Goal: Task Accomplishment & Management: Complete application form

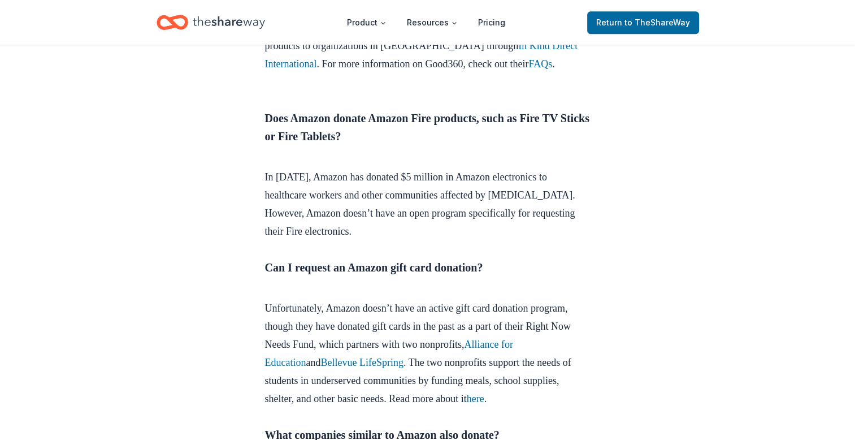
scroll to position [960, 0]
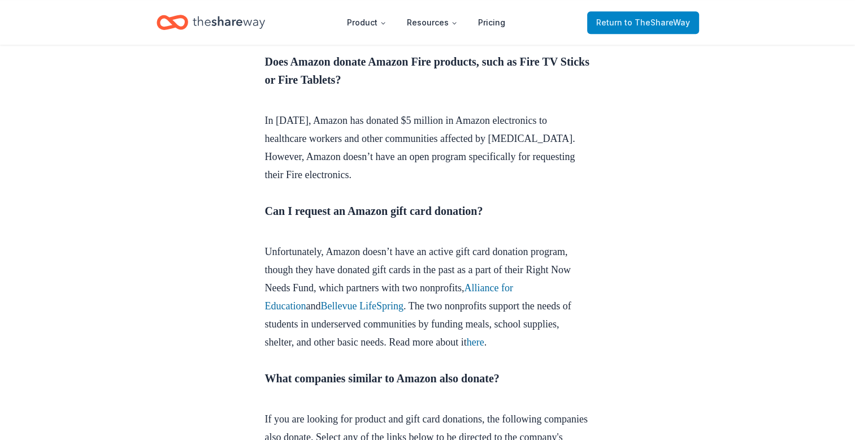
click at [636, 21] on span "to TheShareWay" at bounding box center [657, 23] width 66 height 10
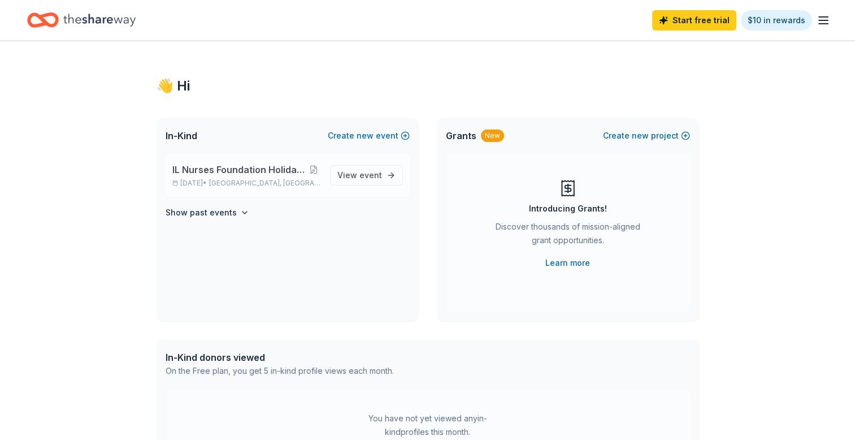
click at [274, 169] on span "IL Nurses Foundation Holiday Gala & Fundraiser" at bounding box center [239, 170] width 134 height 14
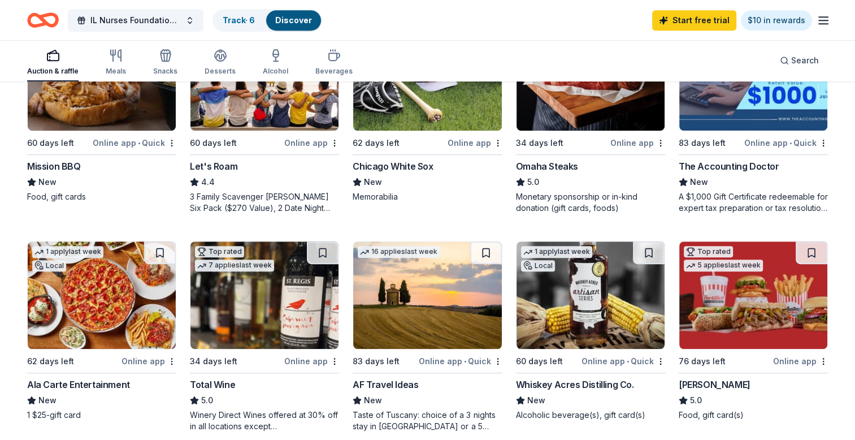
scroll to position [678, 0]
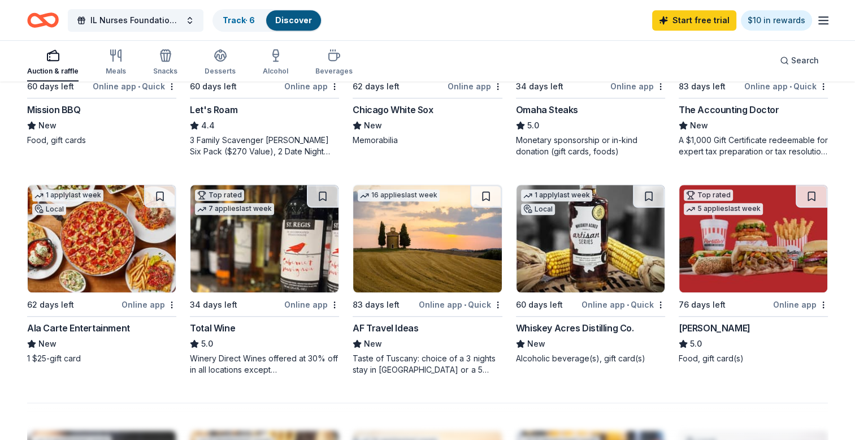
click at [139, 303] on div "Online app" at bounding box center [148, 304] width 55 height 14
drag, startPoint x: 334, startPoint y: 203, endPoint x: 9, endPoint y: 407, distance: 384.1
click at [9, 407] on div "304 results in Warrenville, IL Application deadlines 14 this month 57 in Octobe…" at bounding box center [427, 130] width 855 height 1451
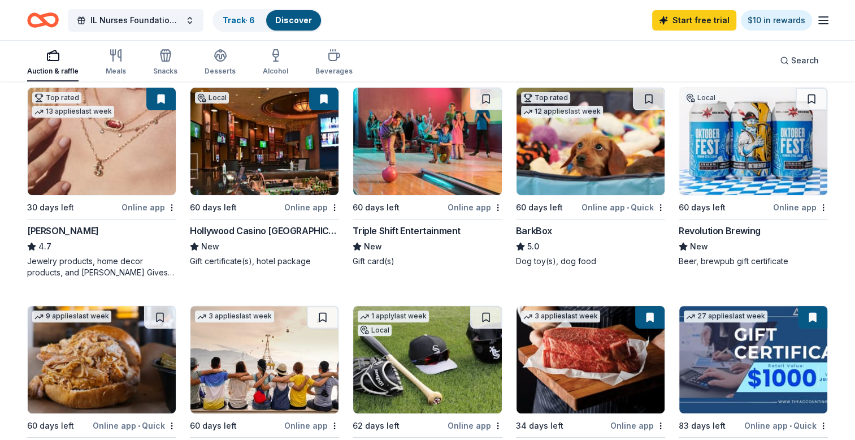
scroll to position [282, 0]
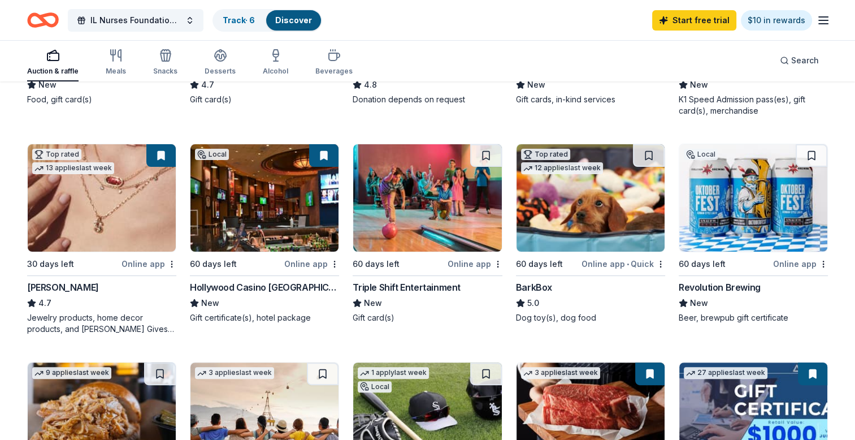
click at [423, 288] on div "Triple Shift Entertainment" at bounding box center [407, 287] width 108 height 14
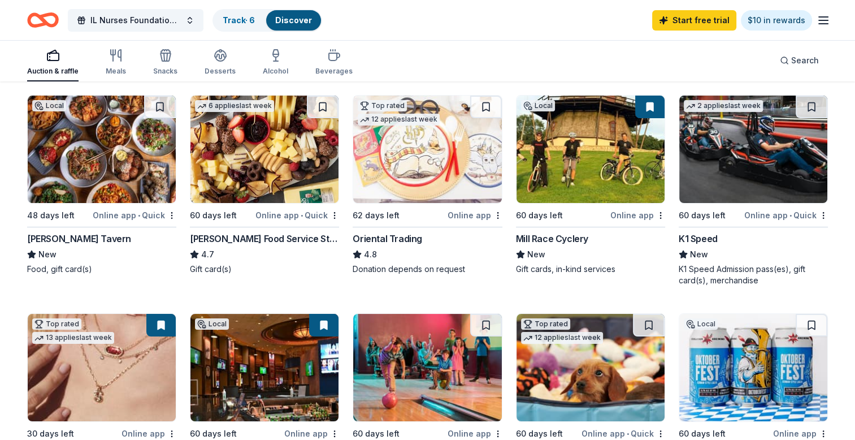
scroll to position [56, 0]
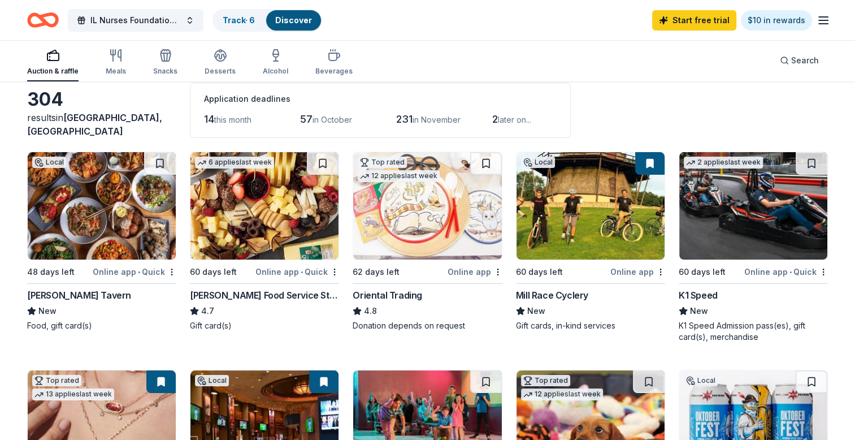
click at [75, 293] on div "Pierce Tavern" at bounding box center [79, 295] width 104 height 14
click at [263, 294] on div "Gordon Food Service Store" at bounding box center [264, 295] width 149 height 14
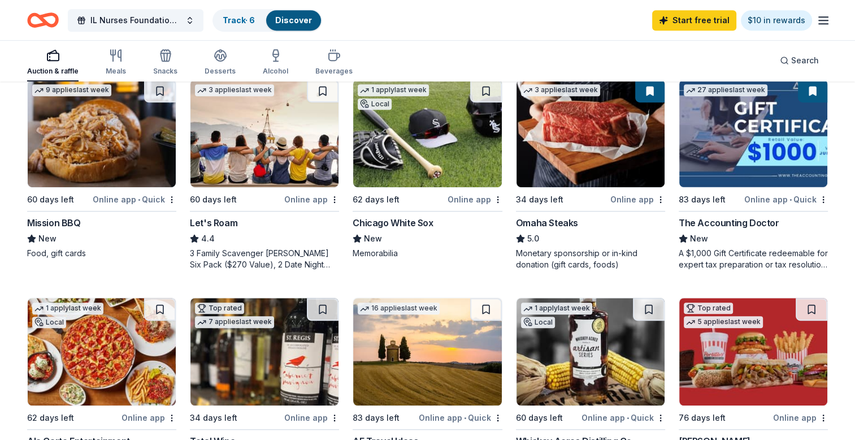
scroll to position [508, 0]
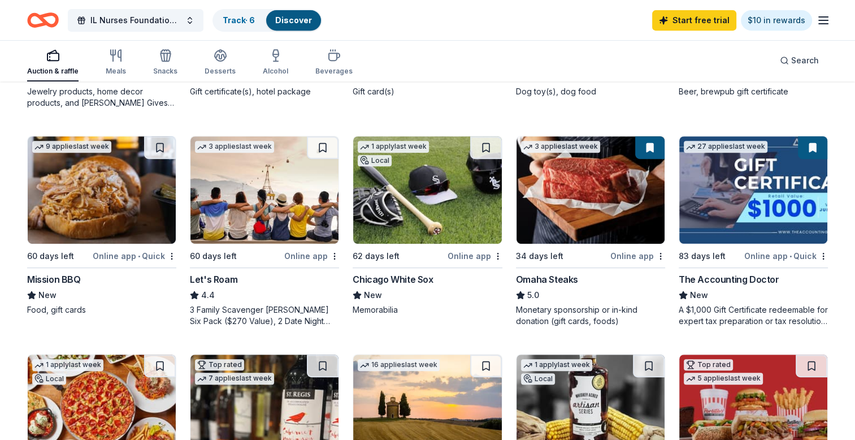
click at [69, 280] on div "Mission BBQ" at bounding box center [54, 279] width 54 height 14
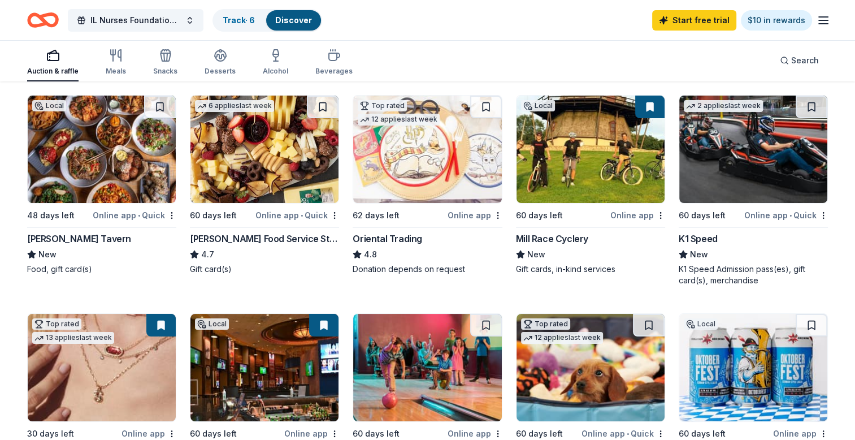
scroll to position [0, 0]
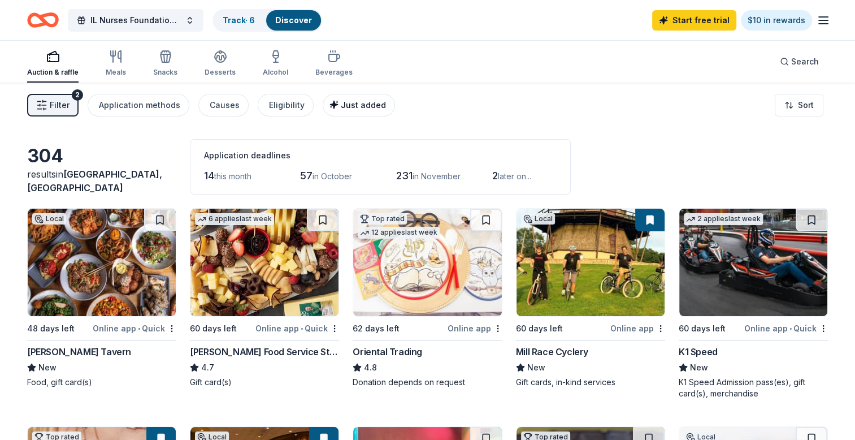
click at [346, 105] on span "Just added" at bounding box center [363, 105] width 45 height 10
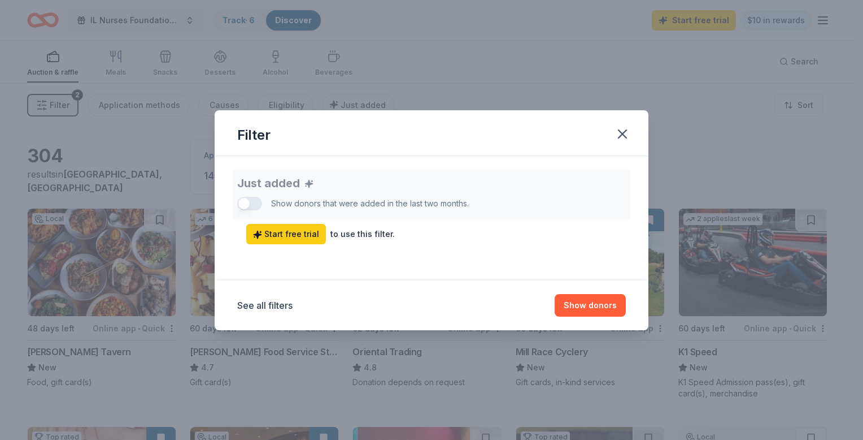
click at [254, 205] on div "Just added Show donors that were added in the last two months. Start free trial…" at bounding box center [431, 206] width 389 height 75
click at [470, 288] on div "See all filters Show donors" at bounding box center [432, 305] width 434 height 50
click at [621, 135] on icon "button" at bounding box center [623, 134] width 8 height 8
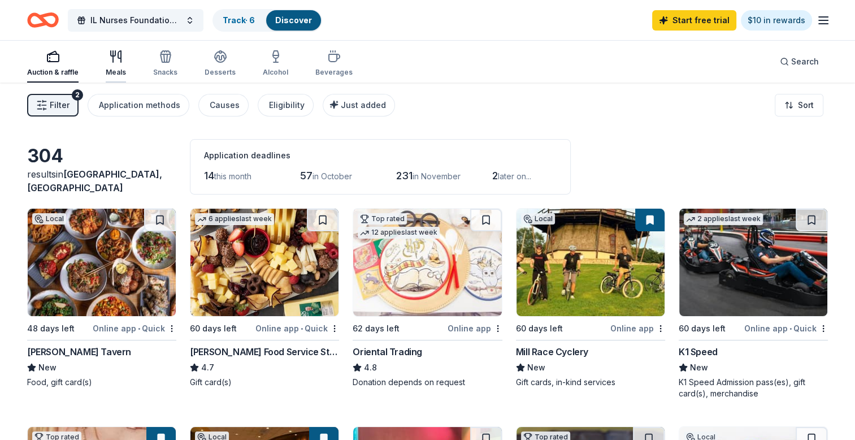
click at [118, 58] on icon "button" at bounding box center [119, 56] width 3 height 11
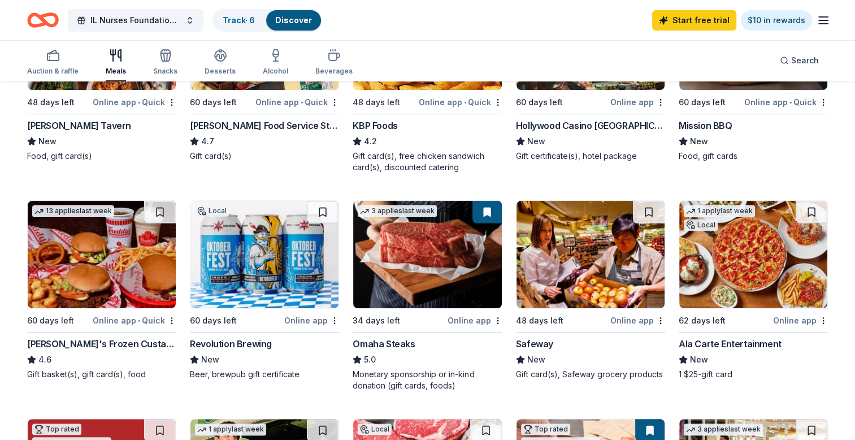
scroll to position [282, 0]
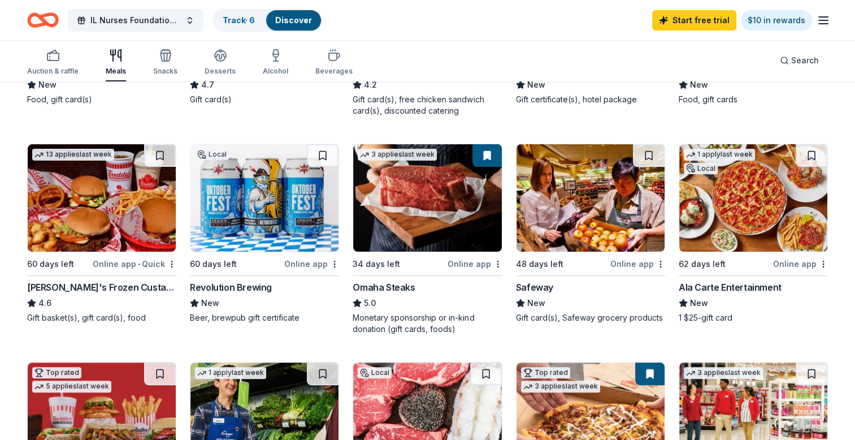
click at [527, 285] on div "Safeway" at bounding box center [534, 287] width 37 height 14
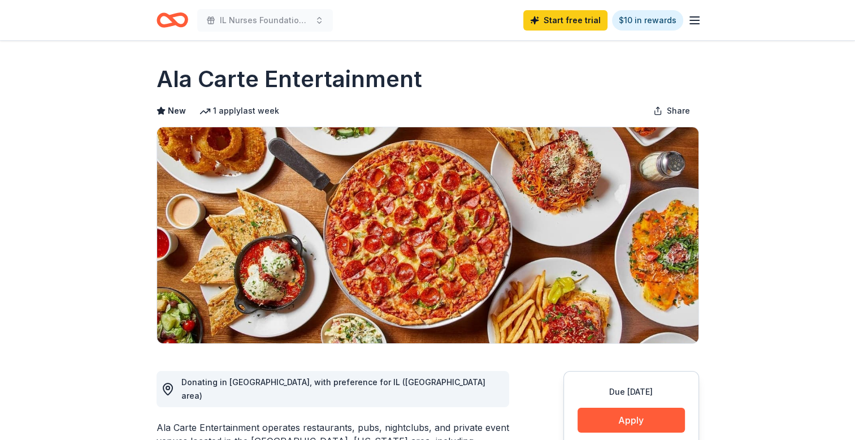
scroll to position [56, 0]
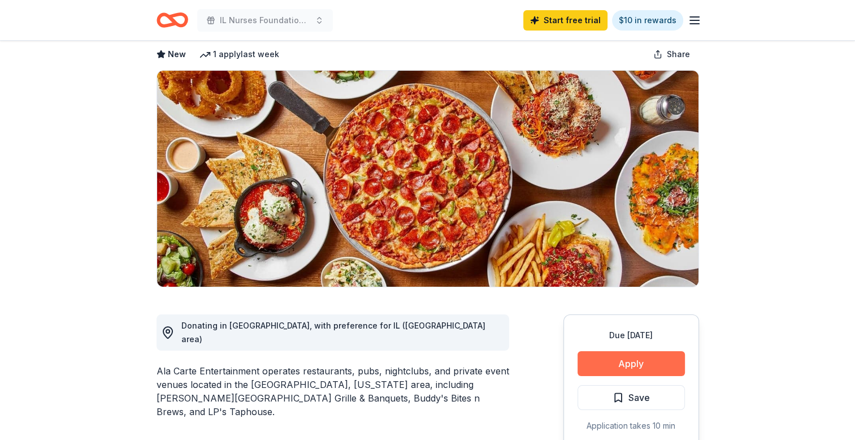
click at [629, 367] on button "Apply" at bounding box center [630, 363] width 107 height 25
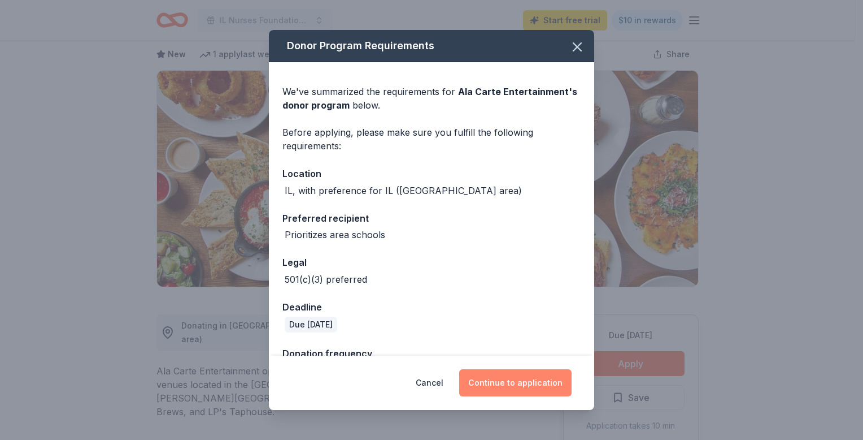
click at [527, 381] on button "Continue to application" at bounding box center [515, 382] width 112 height 27
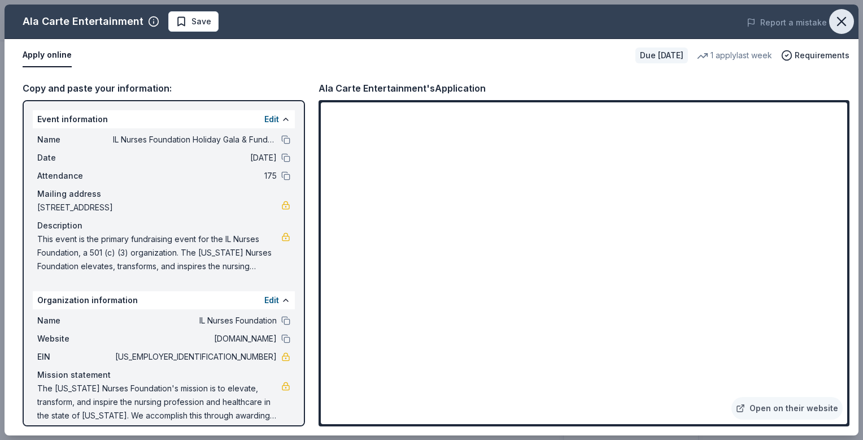
click at [840, 25] on icon "button" at bounding box center [842, 22] width 16 height 16
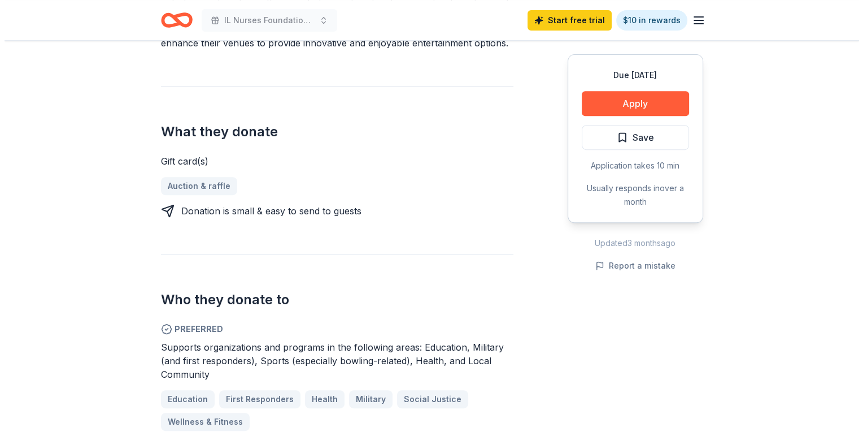
scroll to position [339, 0]
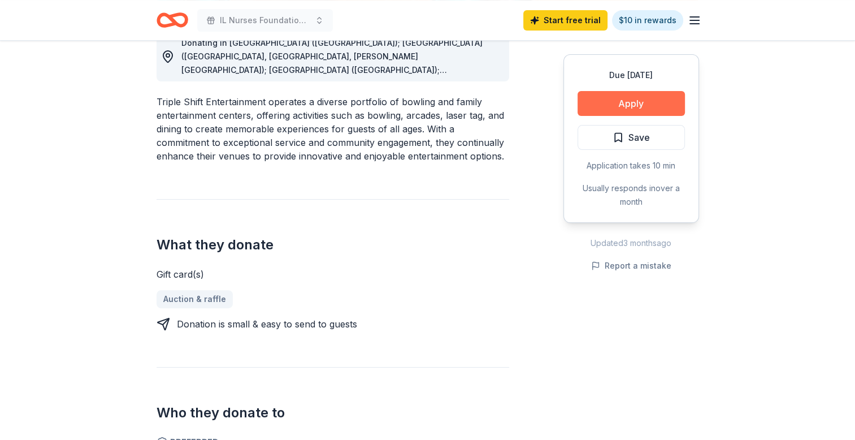
click at [626, 103] on button "Apply" at bounding box center [630, 103] width 107 height 25
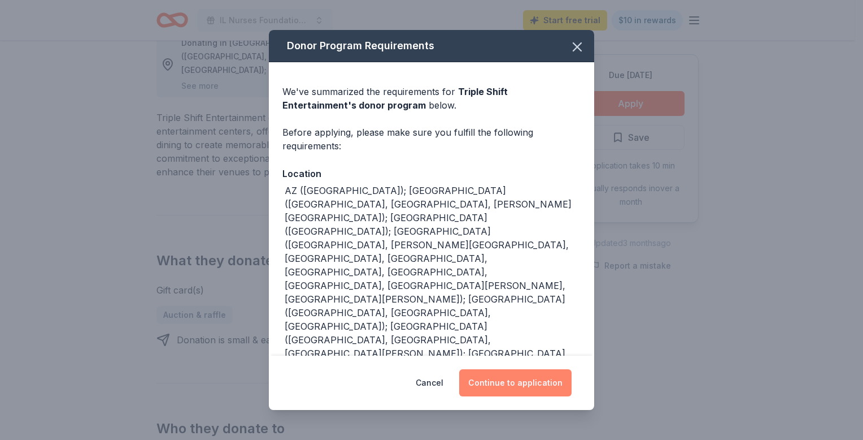
click at [494, 371] on button "Continue to application" at bounding box center [515, 382] width 112 height 27
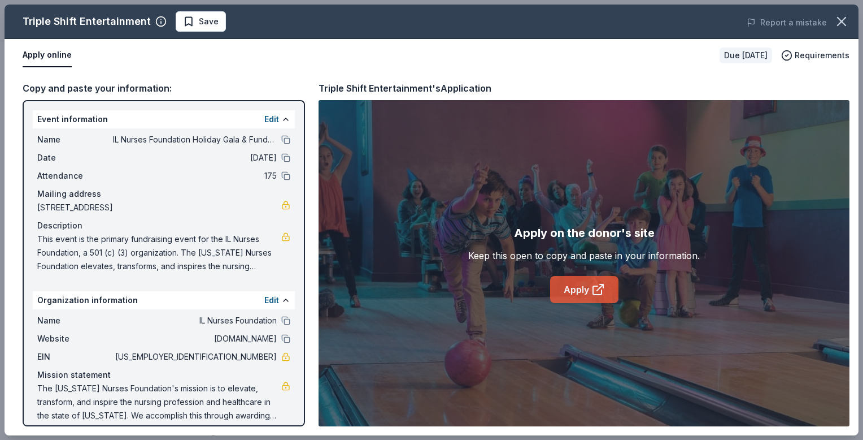
click at [586, 283] on link "Apply" at bounding box center [584, 289] width 68 height 27
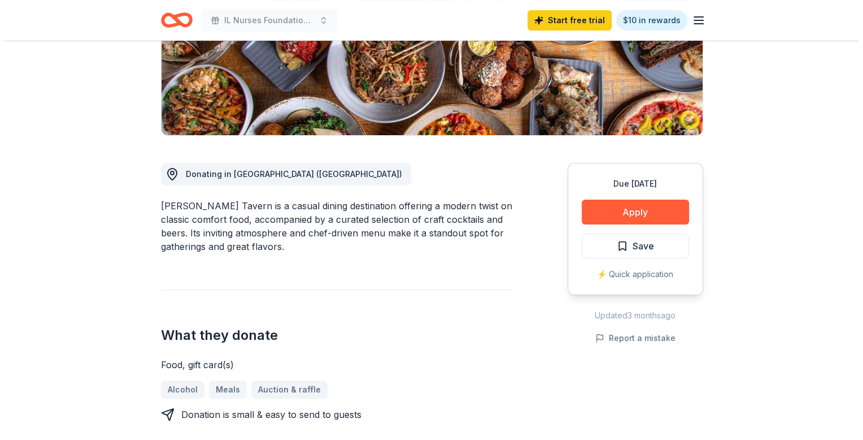
scroll to position [151, 0]
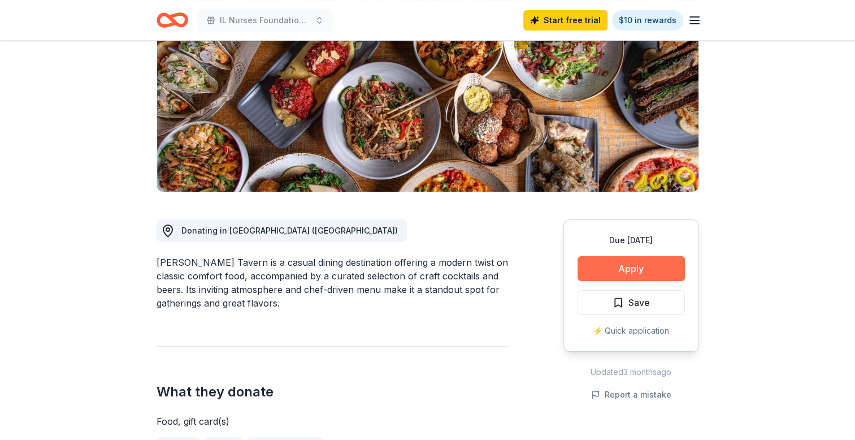
click at [626, 269] on button "Apply" at bounding box center [630, 268] width 107 height 25
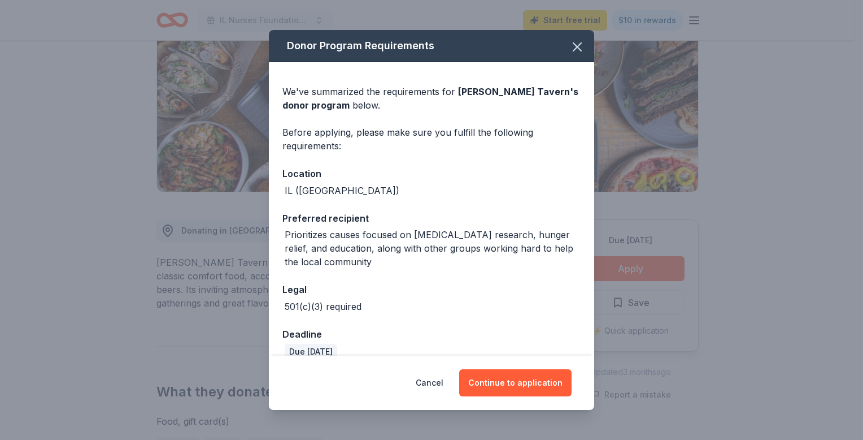
drag, startPoint x: 501, startPoint y: 381, endPoint x: 401, endPoint y: 391, distance: 100.5
click at [401, 391] on div "Cancel Continue to application" at bounding box center [432, 382] width 280 height 27
click at [472, 386] on button "Continue to application" at bounding box center [515, 382] width 112 height 27
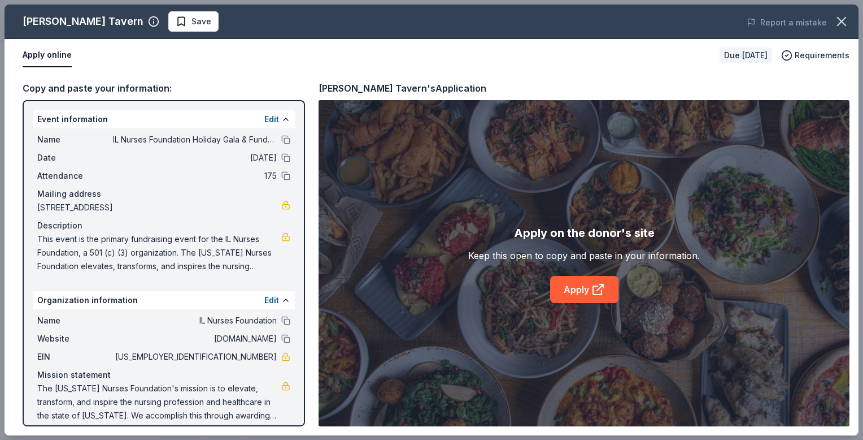
scroll to position [10, 0]
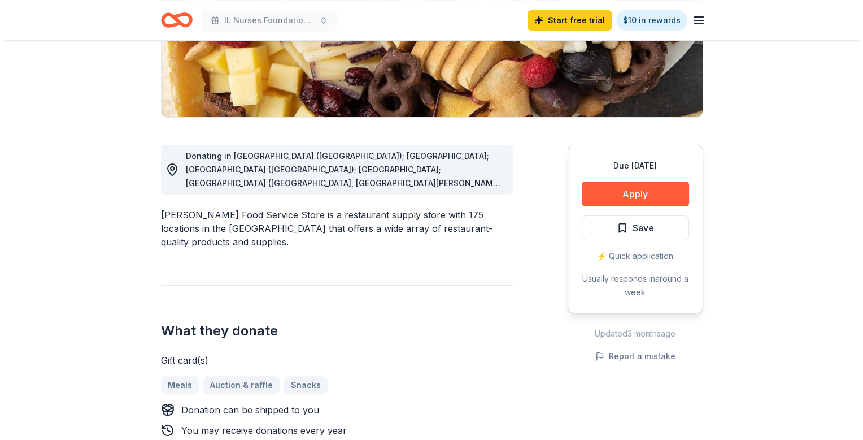
scroll to position [282, 0]
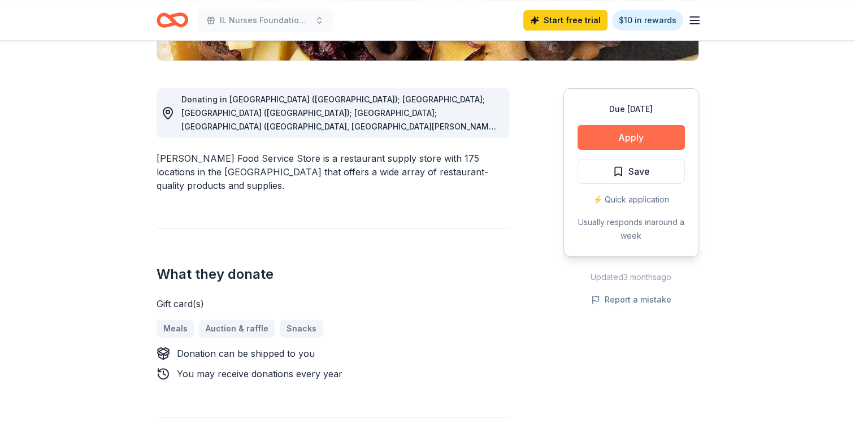
click at [640, 133] on button "Apply" at bounding box center [630, 137] width 107 height 25
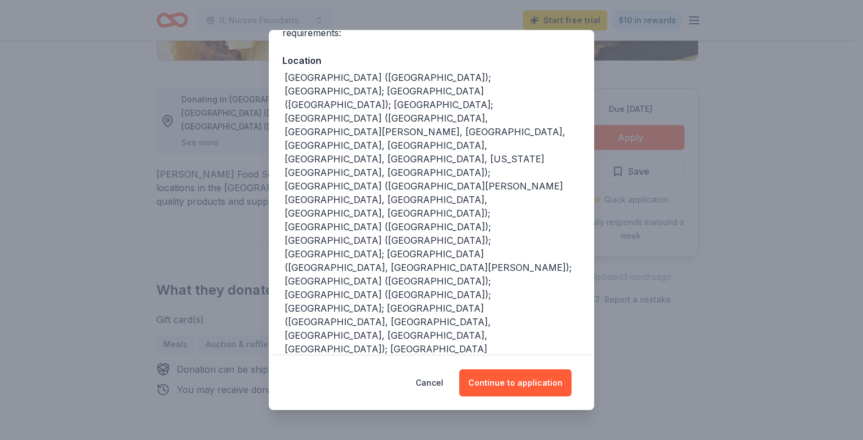
scroll to position [169, 0]
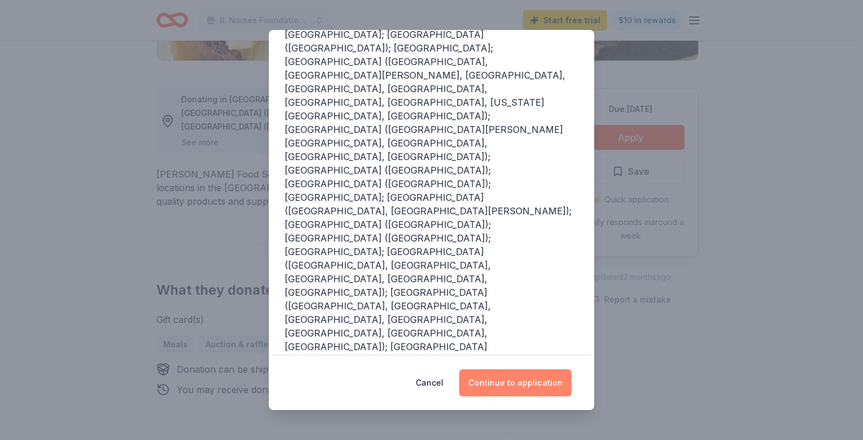
click at [493, 377] on button "Continue to application" at bounding box center [515, 382] width 112 height 27
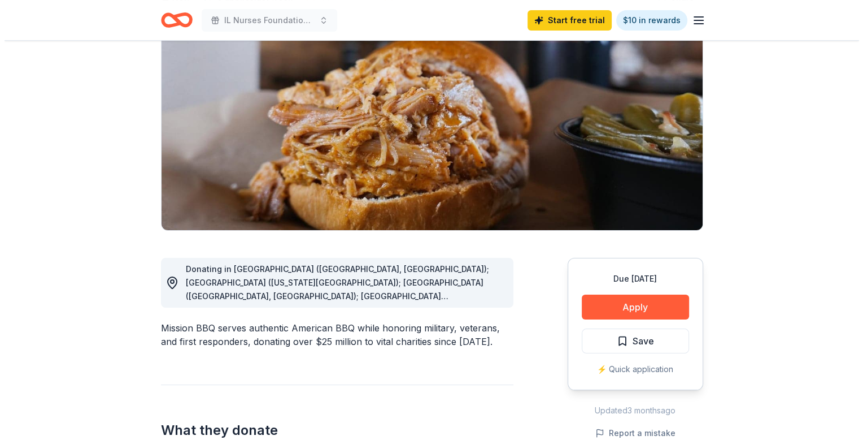
scroll to position [169, 0]
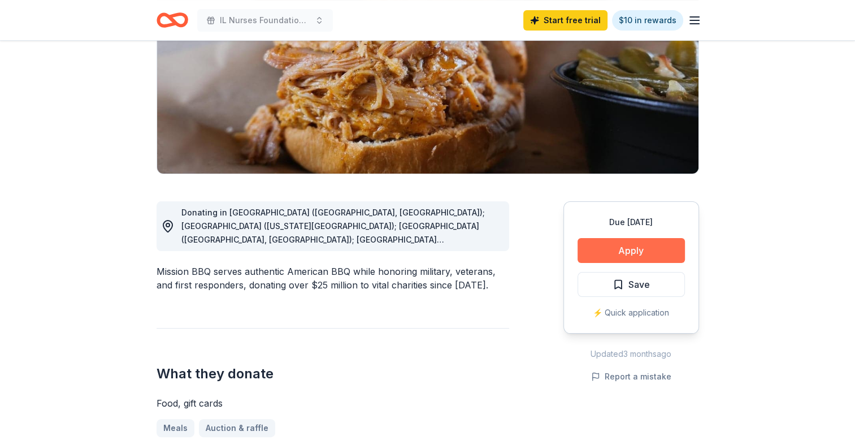
click at [607, 250] on button "Apply" at bounding box center [630, 250] width 107 height 25
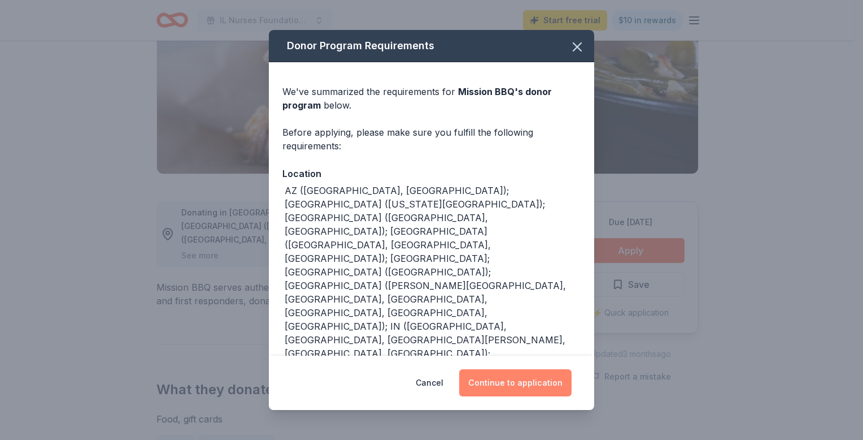
click at [499, 378] on button "Continue to application" at bounding box center [515, 382] width 112 height 27
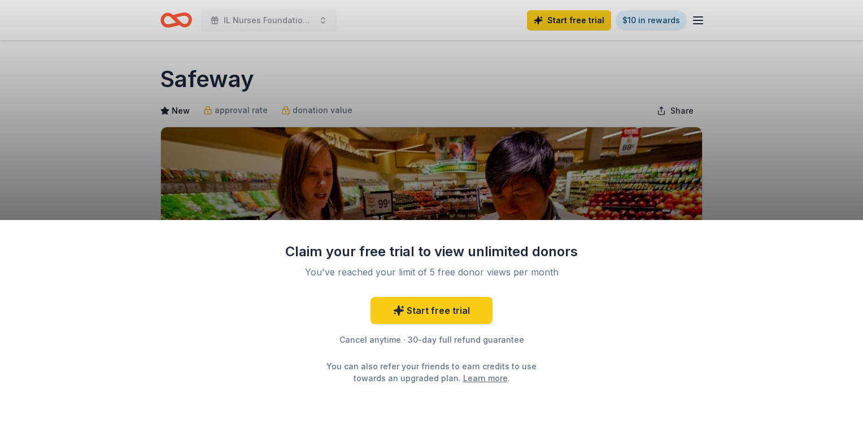
click at [617, 419] on div "Claim your free trial to view unlimited donors You've reached your limit of 5 f…" at bounding box center [431, 330] width 863 height 220
click at [582, 192] on div "Claim your free trial to view unlimited donors You've reached your limit of 5 f…" at bounding box center [431, 220] width 863 height 440
click at [450, 81] on div "Claim your free trial to view unlimited donors You've reached your limit of 5 f…" at bounding box center [431, 220] width 863 height 440
